Goal: Task Accomplishment & Management: Manage account settings

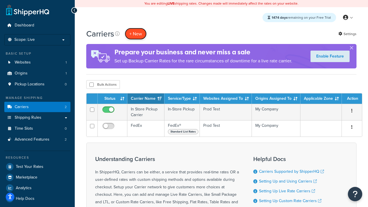
click at [136, 34] on button "+ New" at bounding box center [136, 34] width 22 height 12
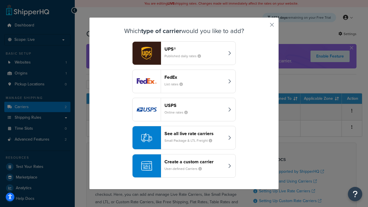
click at [184, 81] on div "FedEx List rates" at bounding box center [194, 81] width 60 height 14
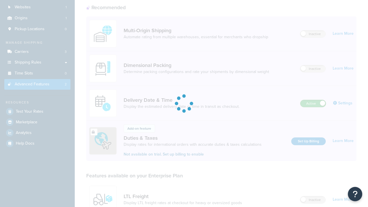
click at [313, 100] on label "Active" at bounding box center [312, 103] width 25 height 7
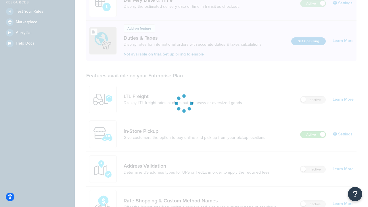
scroll to position [144, 0]
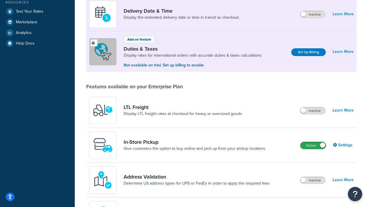
click at [313, 145] on label "Active" at bounding box center [312, 145] width 25 height 7
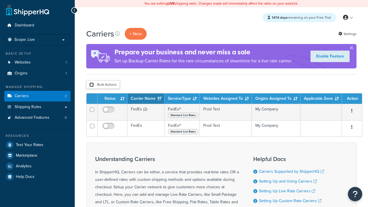
click at [91, 85] on input "checkbox" at bounding box center [91, 85] width 4 height 4
checkbox input "true"
click at [0, 0] on button "Delete" at bounding box center [0, 0] width 0 height 0
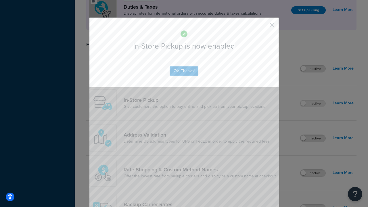
click at [263, 26] on button "button" at bounding box center [263, 26] width 1 height 1
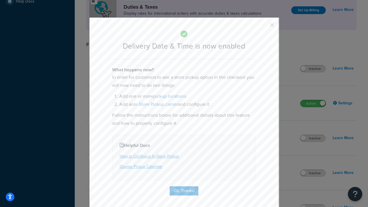
scroll to position [55, 0]
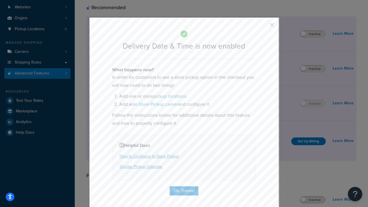
click at [263, 27] on button "button" at bounding box center [263, 26] width 1 height 1
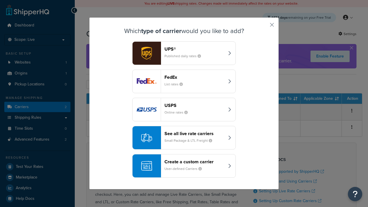
click at [184, 166] on div "Create a custom carrier User-defined Carriers" at bounding box center [194, 166] width 60 height 14
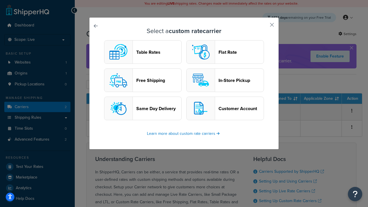
click at [225, 80] on header "In-Store Pickup" at bounding box center [241, 80] width 45 height 5
